Goal: Information Seeking & Learning: Learn about a topic

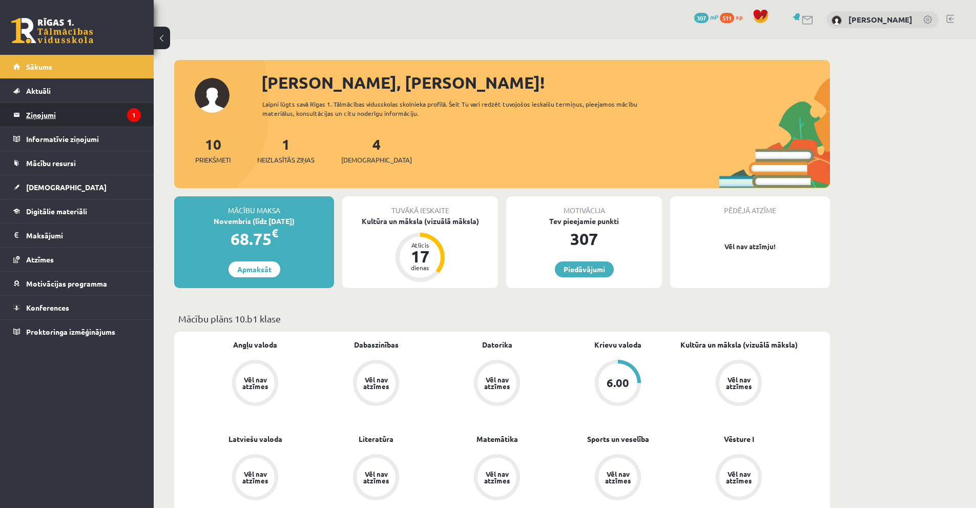
click at [53, 117] on legend "Ziņojumi 1" at bounding box center [83, 115] width 115 height 24
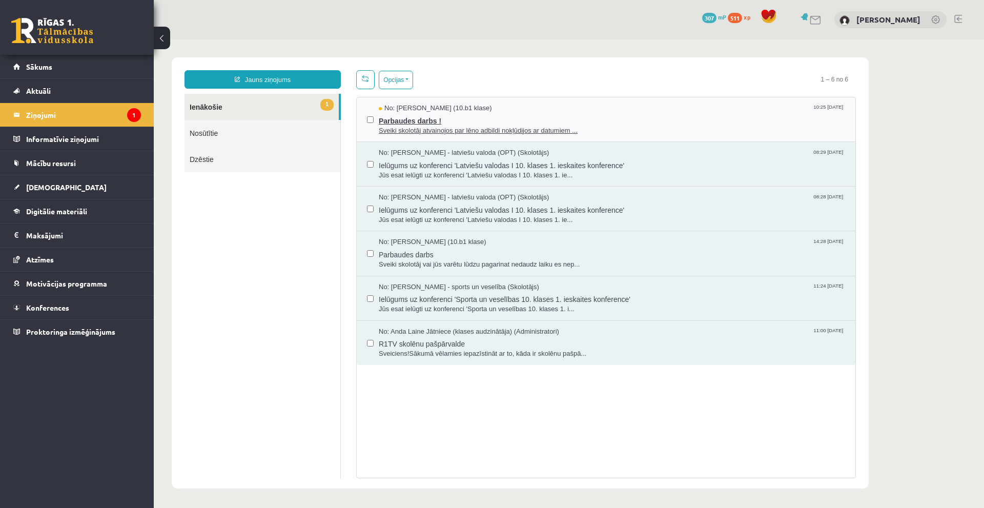
click at [395, 129] on span "Sveiki skolotāj atvainojos par lēno adbildi nokļūdijos ar datumiem ..." at bounding box center [612, 131] width 466 height 10
click at [86, 146] on legend "Informatīvie ziņojumi 0" at bounding box center [83, 139] width 115 height 24
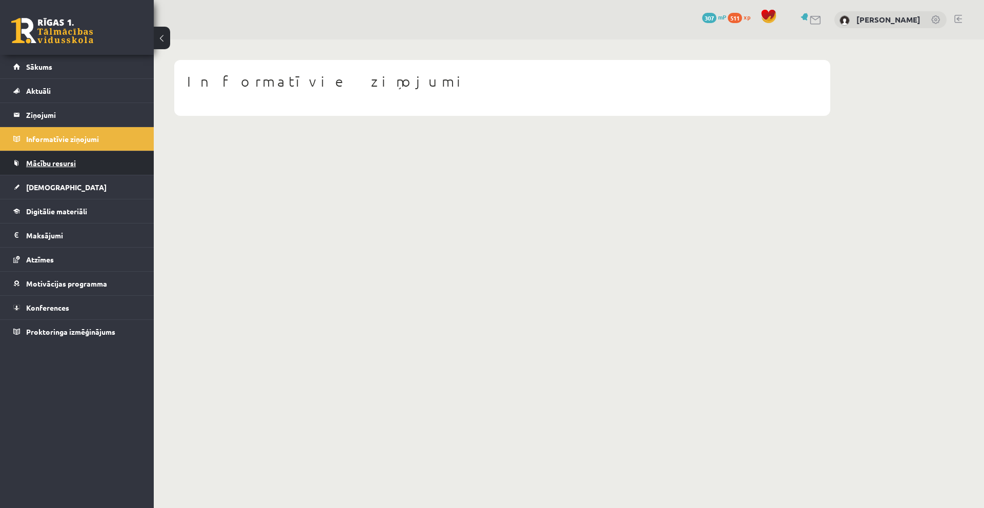
click at [61, 169] on link "Mācību resursi" at bounding box center [77, 163] width 128 height 24
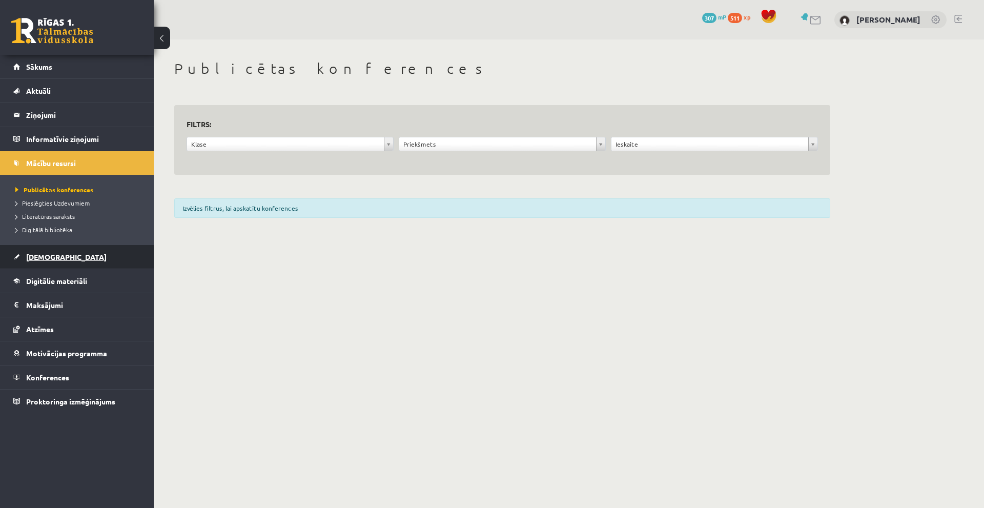
click at [46, 256] on span "[DEMOGRAPHIC_DATA]" at bounding box center [66, 256] width 80 height 9
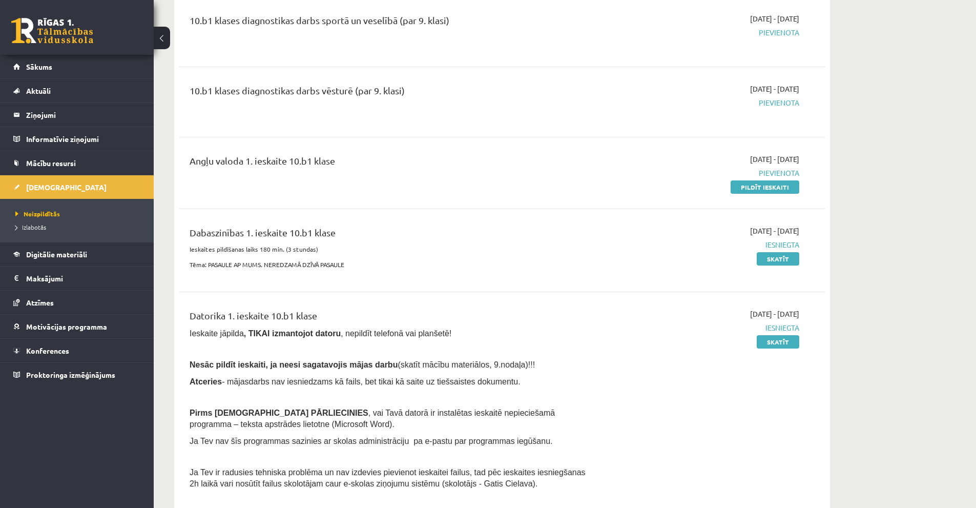
scroll to position [205, 0]
click at [56, 259] on link "Digitālie materiāli" at bounding box center [77, 254] width 128 height 24
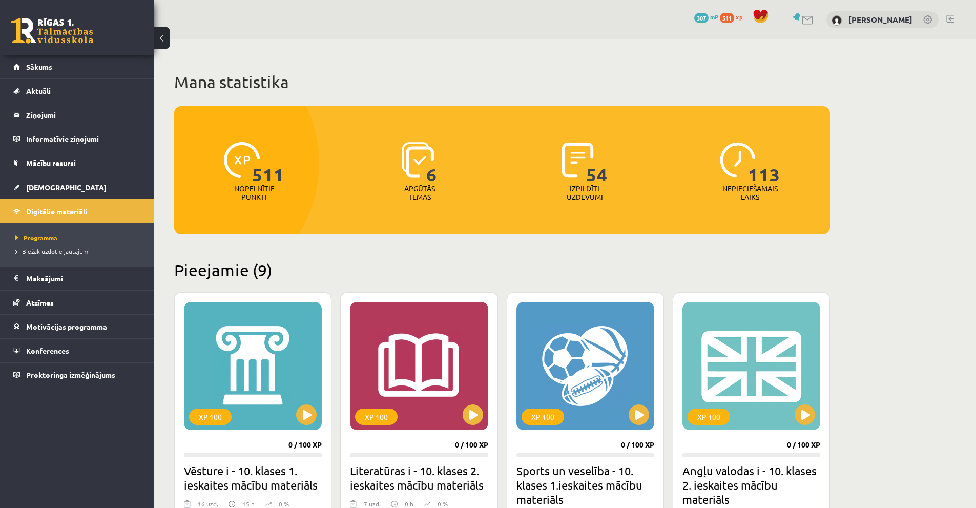
drag, startPoint x: 261, startPoint y: 274, endPoint x: 275, endPoint y: 272, distance: 13.9
click at [272, 273] on h2 "Pieejamie (9)" at bounding box center [502, 270] width 656 height 20
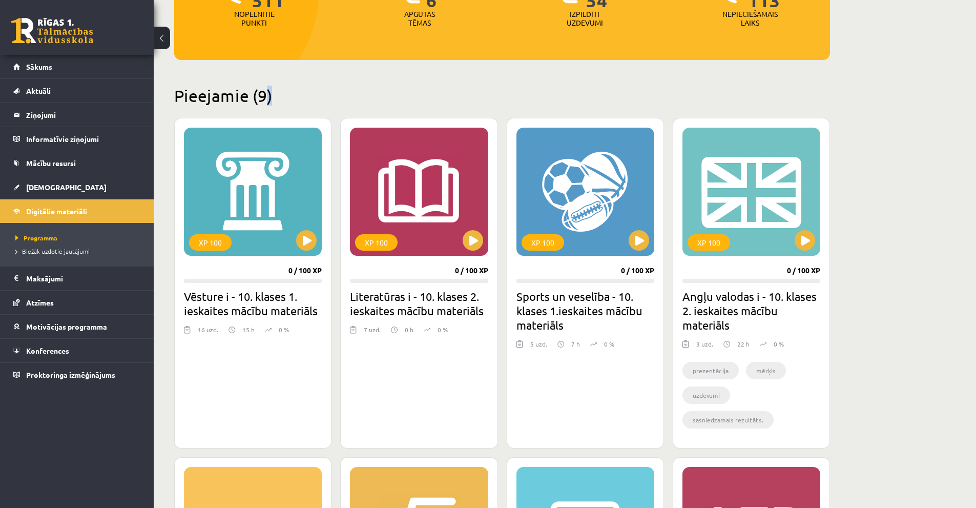
scroll to position [123, 0]
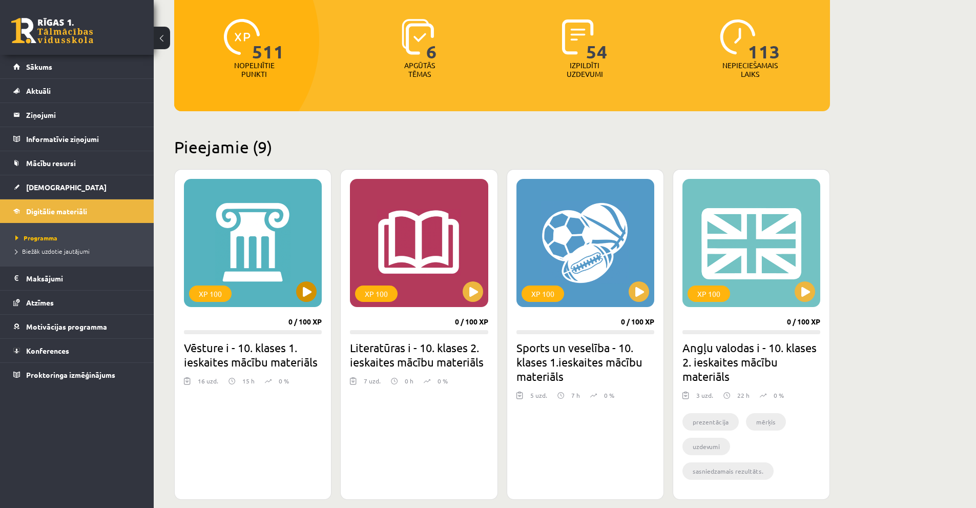
click at [309, 187] on div "XP 100" at bounding box center [253, 243] width 138 height 128
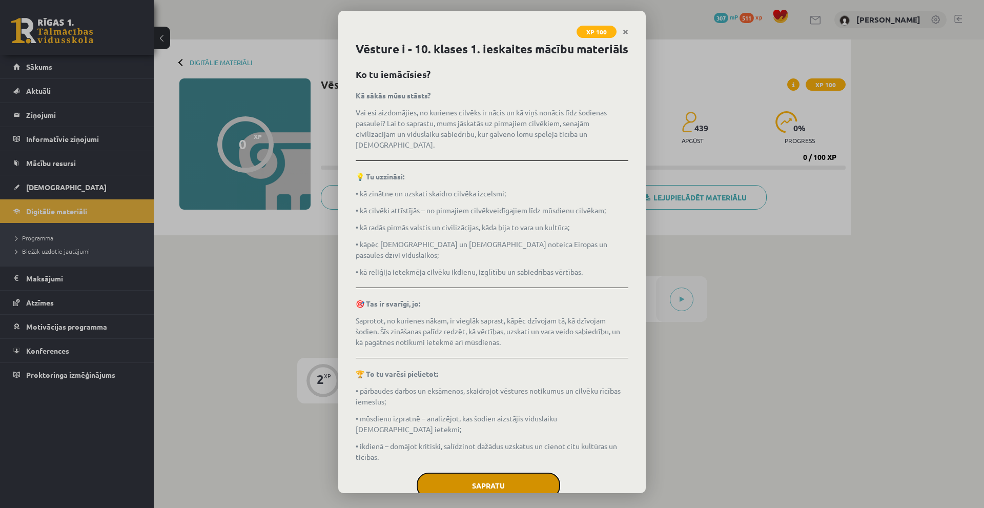
click at [492, 472] on button "Sapratu" at bounding box center [487, 485] width 143 height 26
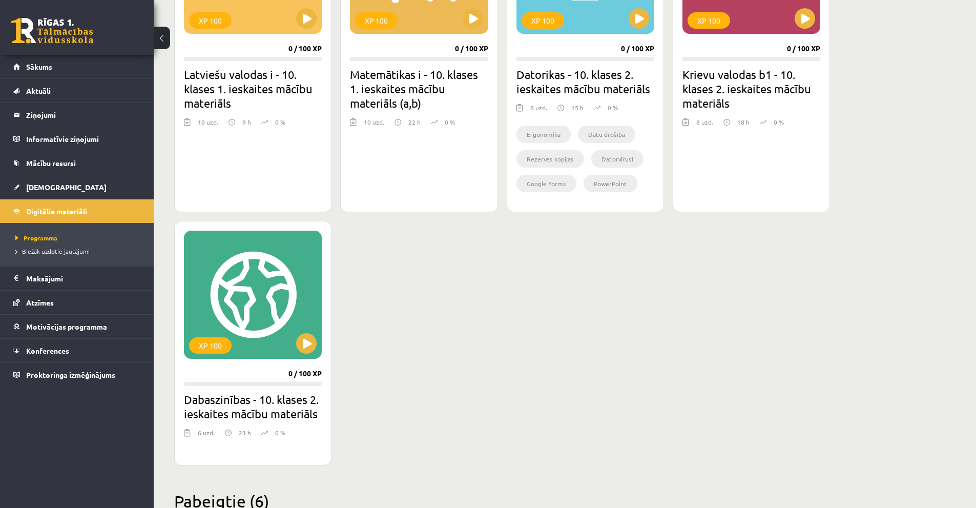
scroll to position [739, 0]
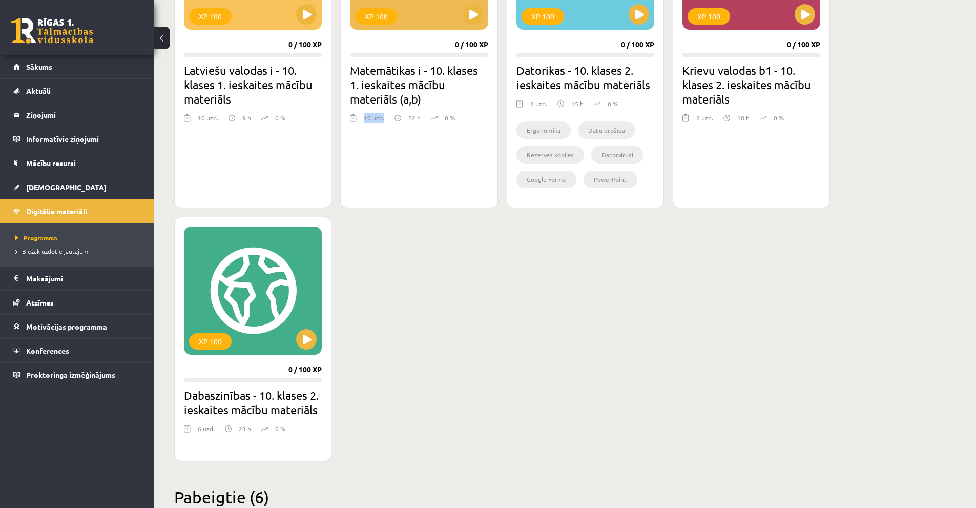
drag, startPoint x: 364, startPoint y: 120, endPoint x: 386, endPoint y: 121, distance: 22.1
click at [386, 121] on div "10 uzd. 22 h 0 %" at bounding box center [419, 120] width 138 height 15
click at [541, 105] on div "8 uzd." at bounding box center [538, 106] width 17 height 15
click at [541, 110] on div "8 uzd." at bounding box center [538, 106] width 17 height 15
click at [475, 13] on button at bounding box center [473, 14] width 20 height 20
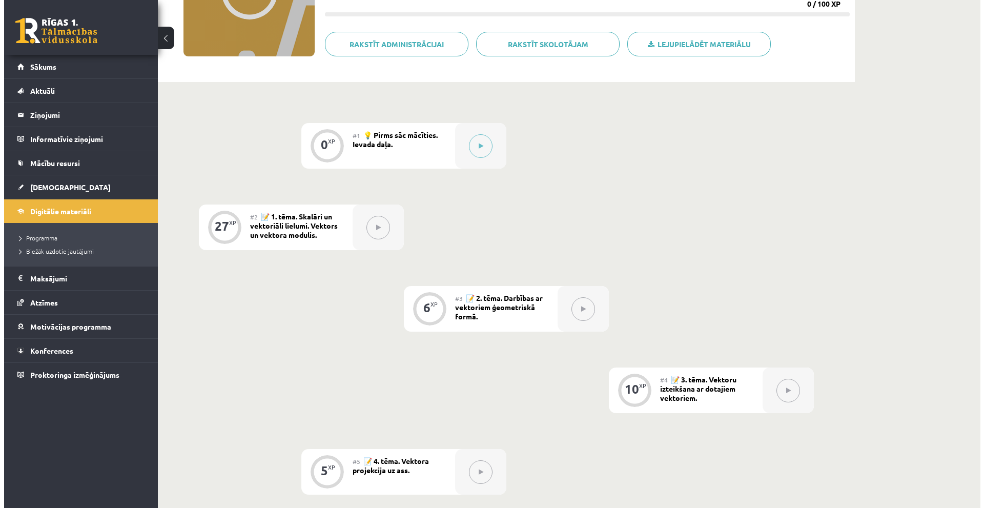
scroll to position [154, 0]
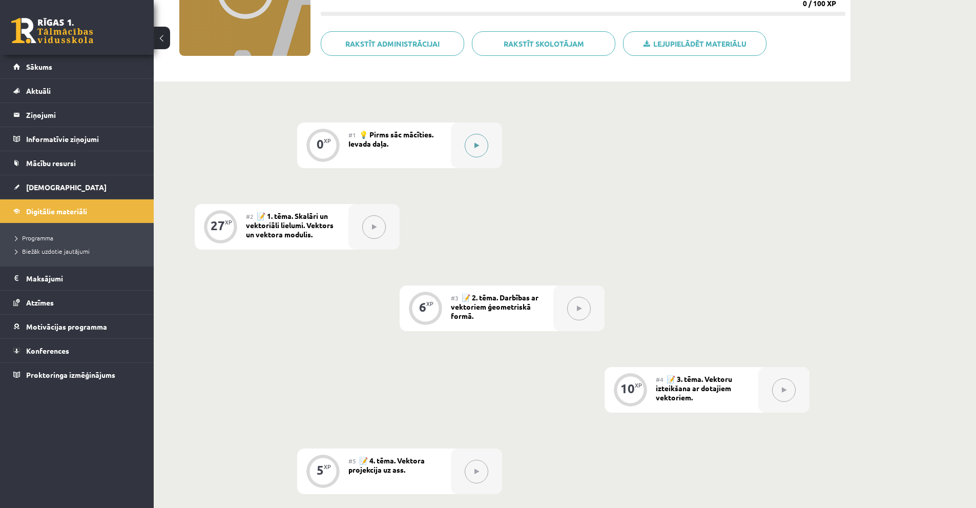
click at [478, 142] on icon at bounding box center [476, 145] width 5 height 6
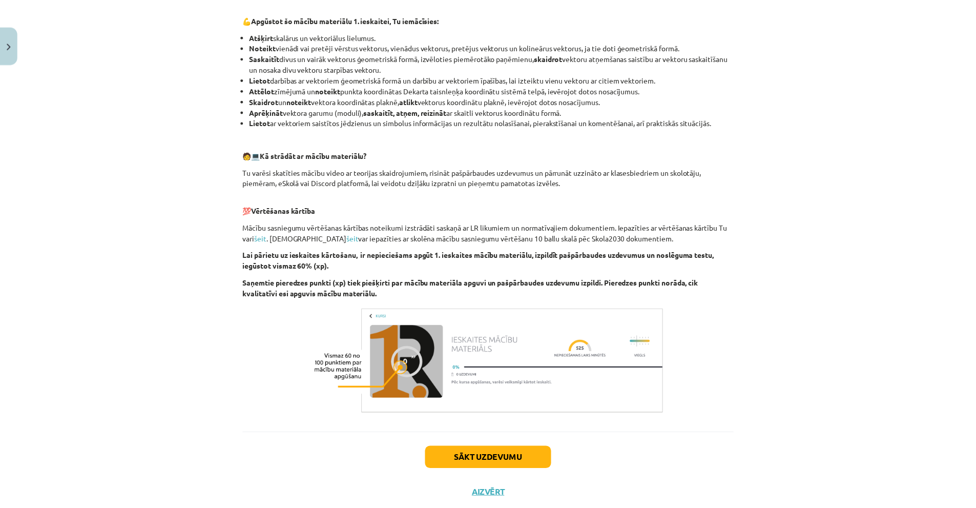
scroll to position [406, 0]
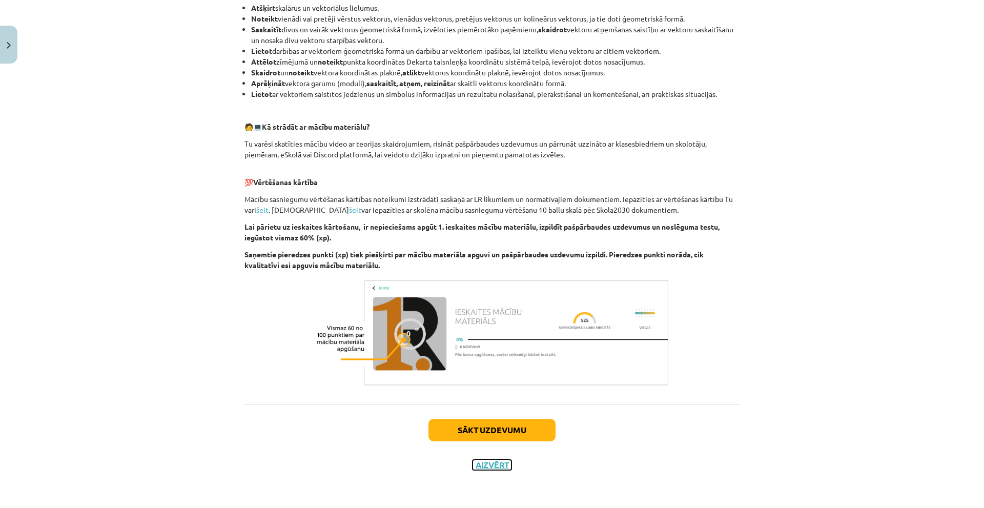
click at [485, 466] on button "Aizvērt" at bounding box center [491, 465] width 39 height 10
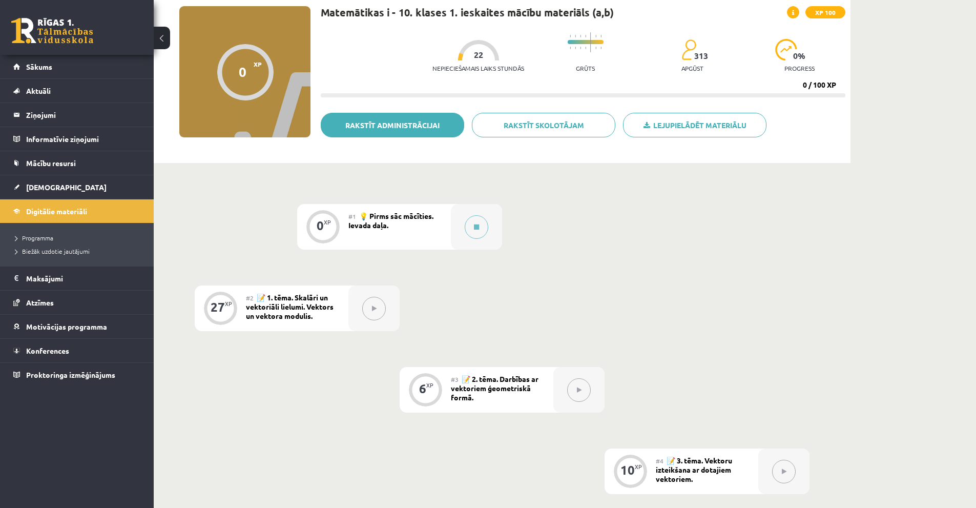
scroll to position [0, 0]
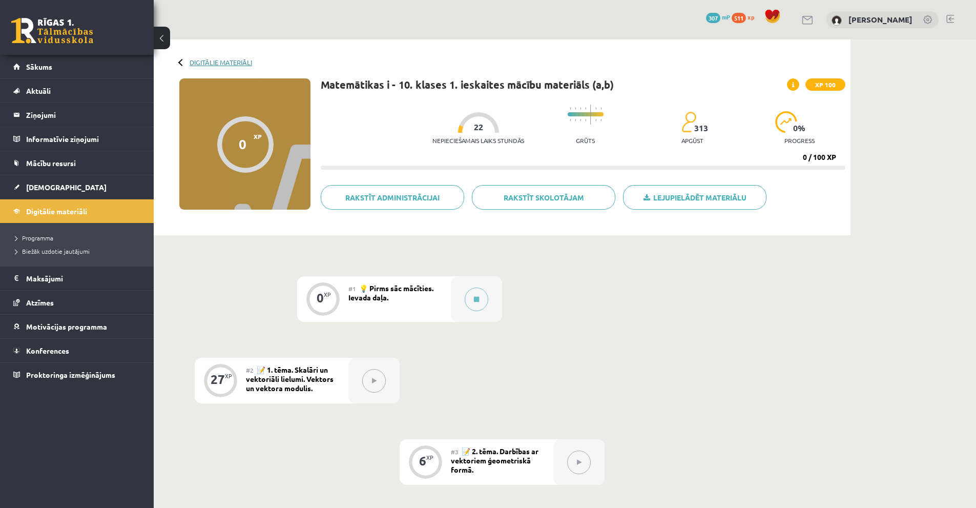
click at [215, 58] on link "Digitālie materiāli" at bounding box center [221, 62] width 62 height 8
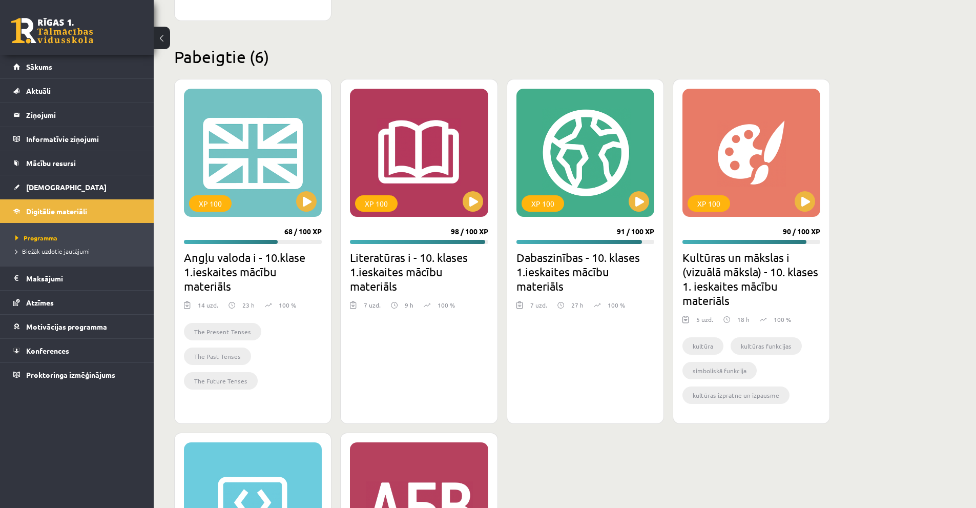
scroll to position [1178, 0]
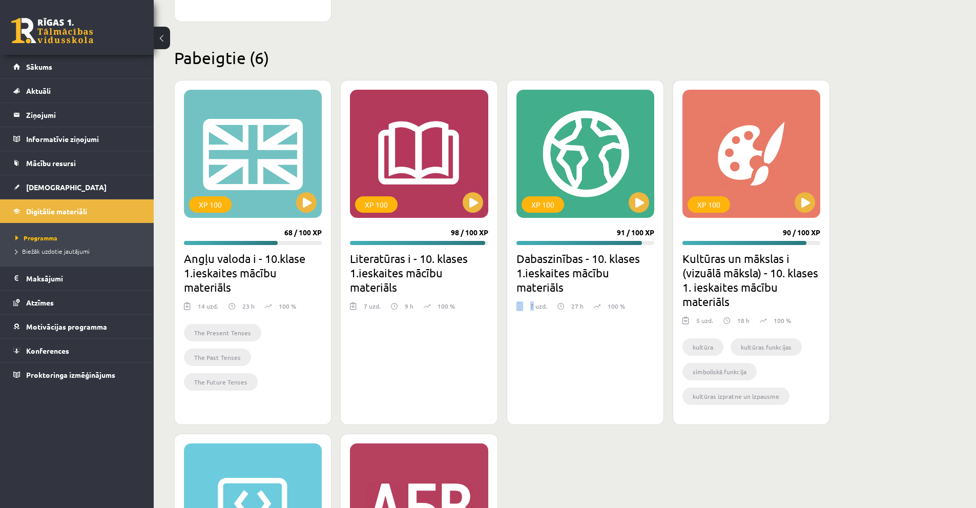
drag, startPoint x: 578, startPoint y: 296, endPoint x: 530, endPoint y: 303, distance: 48.7
click at [530, 303] on div "XP 100 91 / 100 XP Dabaszinības - 10. klases 1.ieskaites mācību materiāls 7 uzd…" at bounding box center [585, 252] width 157 height 345
click at [638, 206] on button at bounding box center [639, 202] width 20 height 20
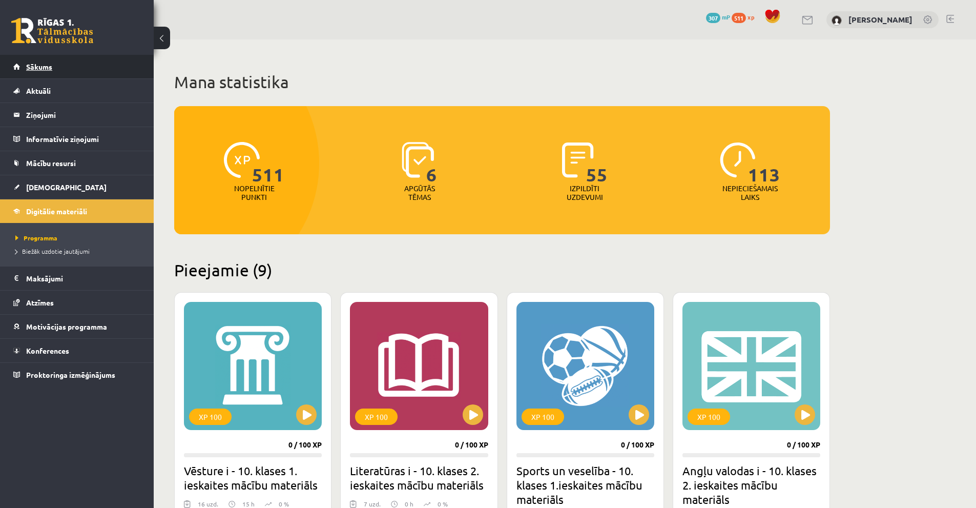
click at [67, 58] on link "Sākums" at bounding box center [77, 67] width 128 height 24
